Goal: Information Seeking & Learning: Learn about a topic

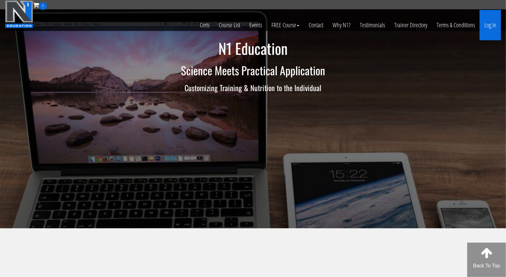
click at [496, 27] on link "Log In" at bounding box center [490, 25] width 21 height 30
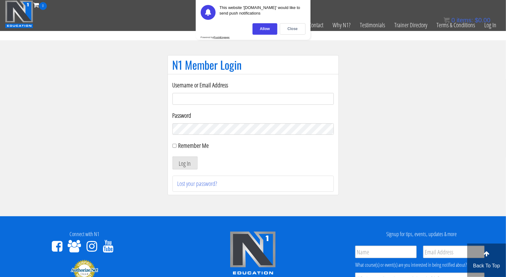
type input "karanhof45@gmail.com"
click at [292, 28] on div "Close" at bounding box center [293, 28] width 26 height 11
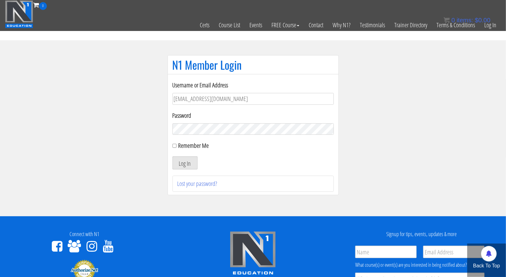
click at [185, 165] on button "Log In" at bounding box center [185, 163] width 25 height 13
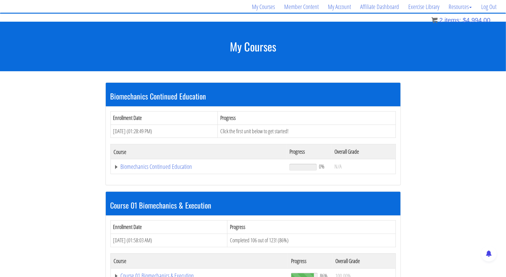
scroll to position [50, 0]
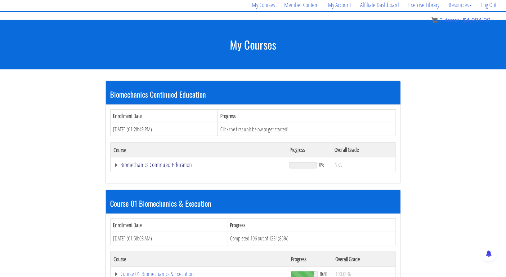
click at [160, 168] on link "Biomechanics Continued Education" at bounding box center [199, 165] width 170 height 6
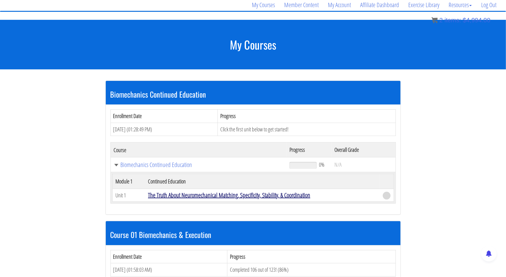
click at [230, 193] on link "The Truth About Neuromechanical Matching, Specificity, Stability, & Coordination" at bounding box center [229, 195] width 162 height 8
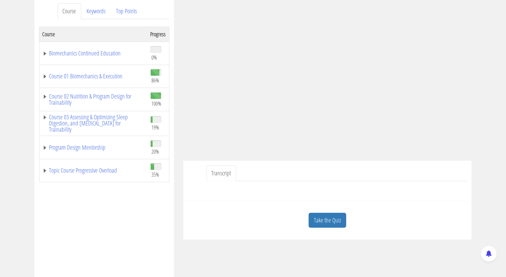
scroll to position [83, 0]
click at [330, 221] on link "Take the Quiz" at bounding box center [328, 220] width 38 height 15
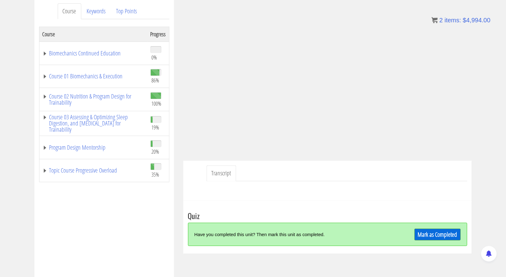
scroll to position [55, 0]
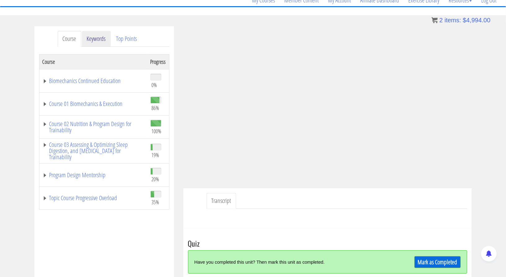
click at [99, 38] on link "Keywords" at bounding box center [96, 39] width 29 height 16
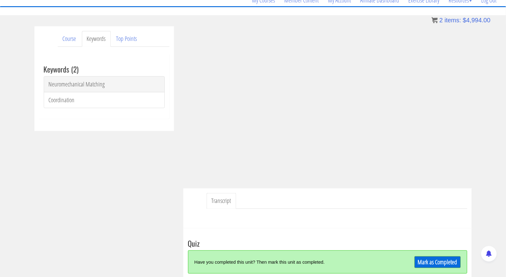
click at [111, 79] on link "Neuromechanical Matching" at bounding box center [104, 84] width 121 height 16
click at [135, 36] on link "Top Points" at bounding box center [126, 39] width 31 height 16
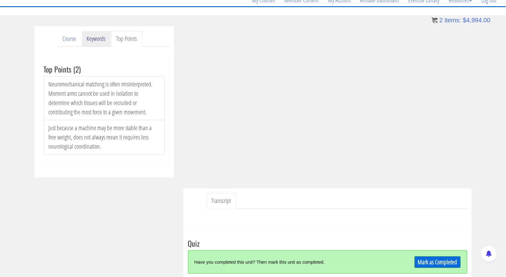
click at [84, 39] on link "Keywords" at bounding box center [96, 39] width 29 height 16
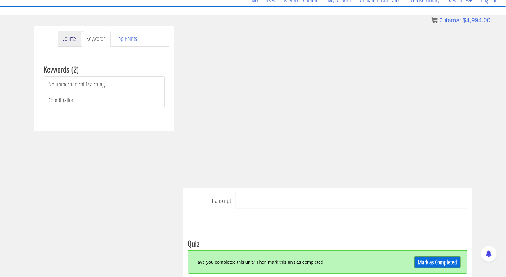
click at [79, 39] on link "Course" at bounding box center [70, 39] width 24 height 16
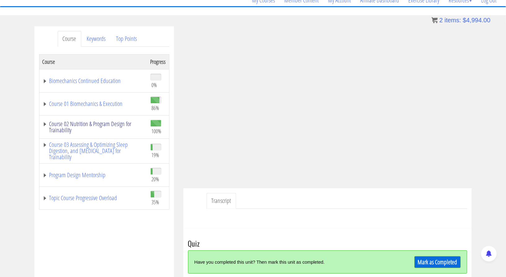
click at [115, 123] on link "Course 02 Nutrition & Program Design for Trainability" at bounding box center [94, 127] width 102 height 12
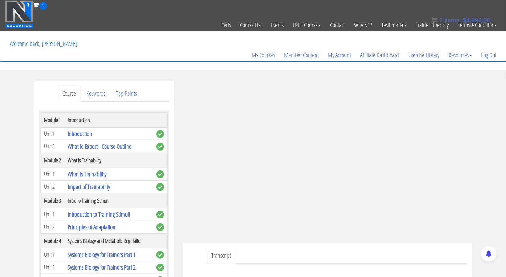
scroll to position [164, 0]
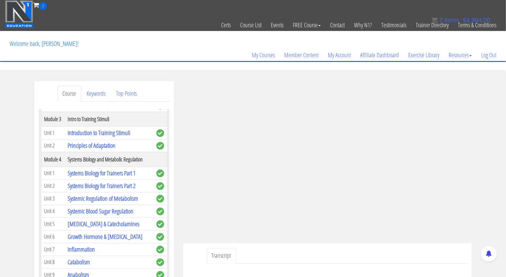
click at [73, 93] on link "Course" at bounding box center [70, 94] width 24 height 16
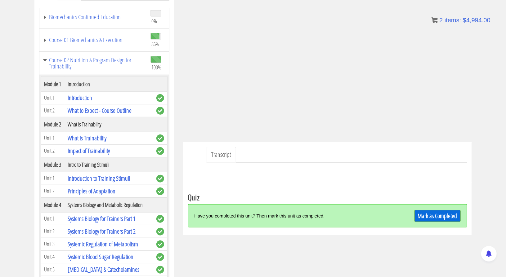
scroll to position [0, 0]
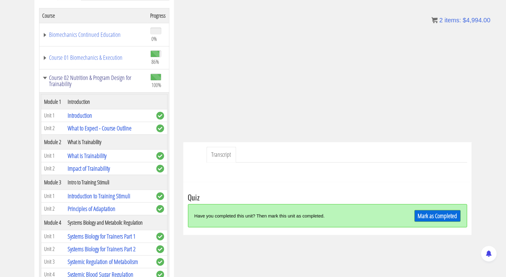
click at [46, 76] on link "Course 02 Nutrition & Program Design for Trainability" at bounding box center [94, 81] width 102 height 12
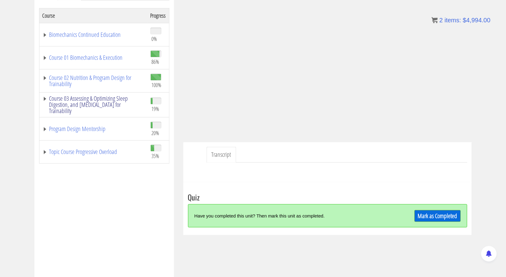
click at [94, 96] on link "Course 03 Assessing & Optimizing Sleep Digestion, and [MEDICAL_DATA] for Traina…" at bounding box center [94, 105] width 102 height 19
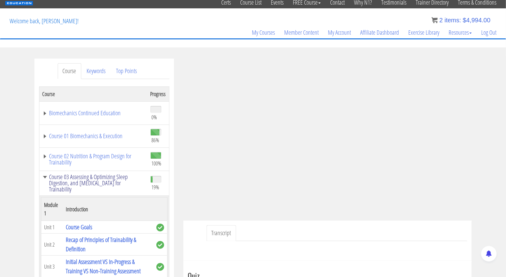
scroll to position [1, 0]
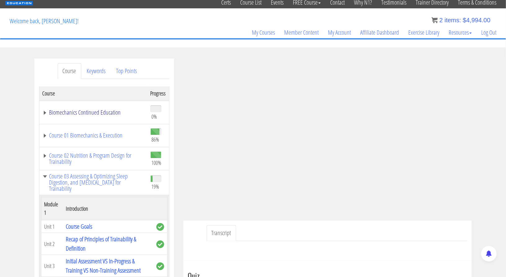
click at [106, 113] on link "Biomechanics Continued Education" at bounding box center [94, 113] width 102 height 6
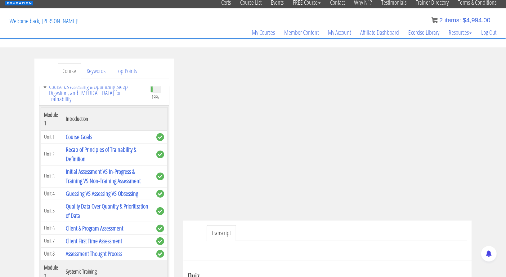
scroll to position [138, 0]
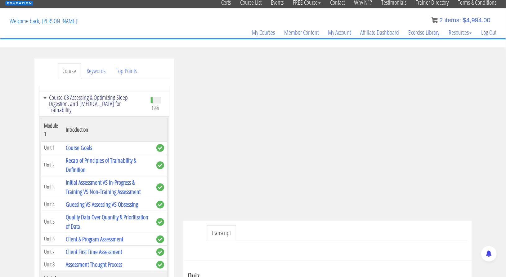
click at [43, 96] on link "Course 03 Assessing & Optimizing Sleep Digestion, and [MEDICAL_DATA] for Traina…" at bounding box center [94, 104] width 102 height 19
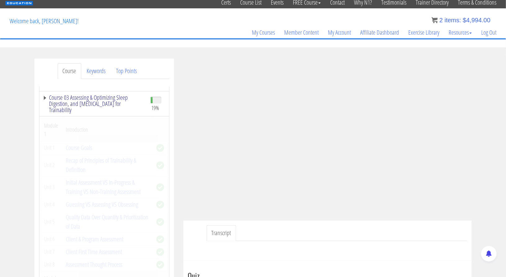
scroll to position [0, 0]
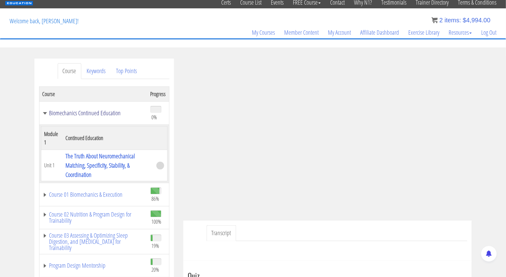
click at [47, 114] on link "Biomechanics Continued Education" at bounding box center [94, 113] width 102 height 6
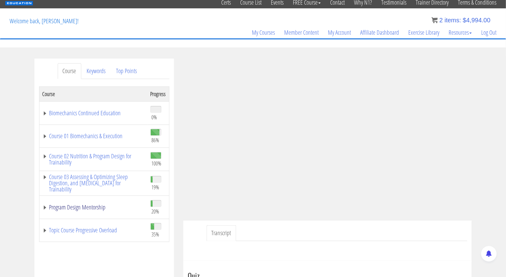
click at [91, 208] on link "Program Design Mentorship" at bounding box center [94, 207] width 102 height 6
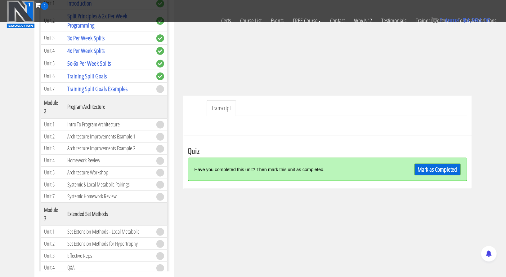
scroll to position [135, 0]
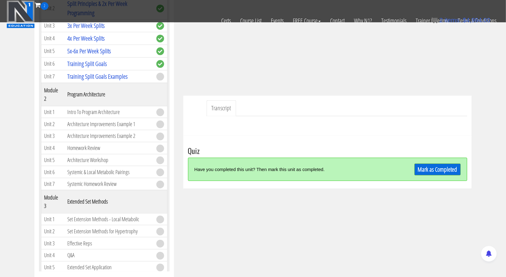
click at [100, 70] on td "Training Split Goals Examples" at bounding box center [108, 76] width 89 height 13
click at [100, 73] on link "Training Split Goals Examples" at bounding box center [97, 76] width 60 height 8
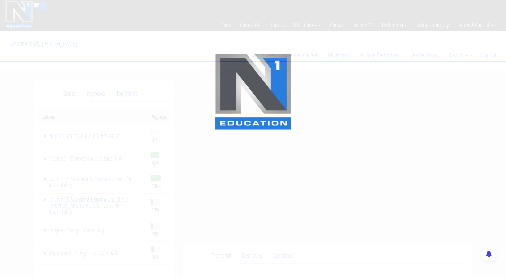
scroll to position [71, 0]
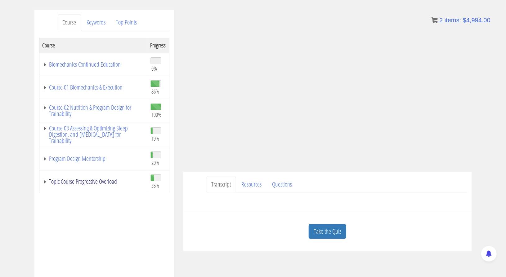
click at [43, 183] on link "Topic Course Progressive Overload" at bounding box center [94, 182] width 102 height 6
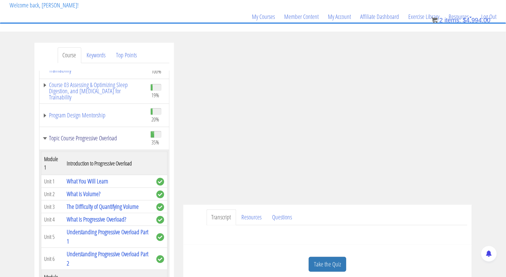
scroll to position [36, 0]
